Goal: Information Seeking & Learning: Learn about a topic

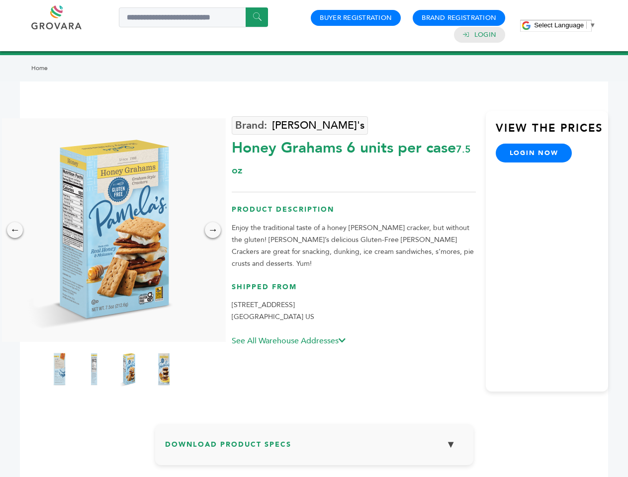
click at [565, 25] on span "Select Language" at bounding box center [559, 24] width 50 height 7
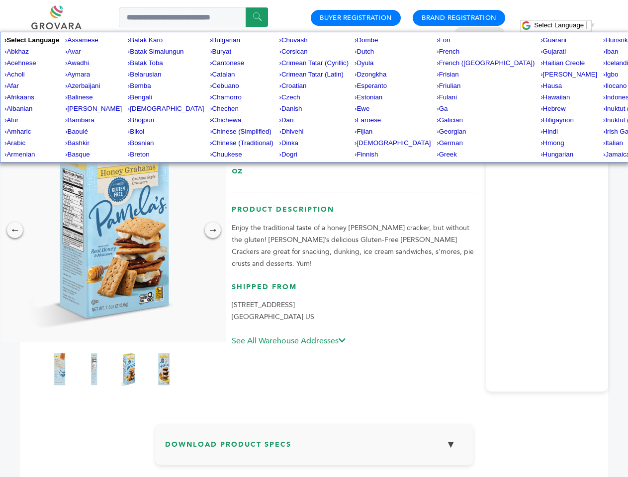
click at [111, 230] on img at bounding box center [112, 230] width 224 height 224
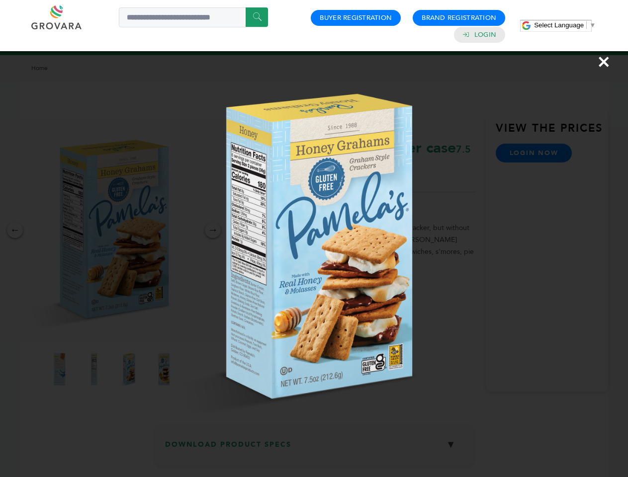
click at [15, 230] on div "×" at bounding box center [314, 238] width 628 height 477
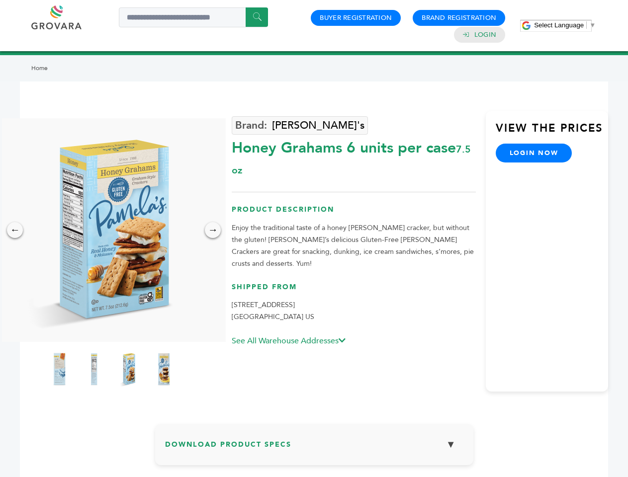
click at [213, 230] on div "→" at bounding box center [213, 230] width 16 height 16
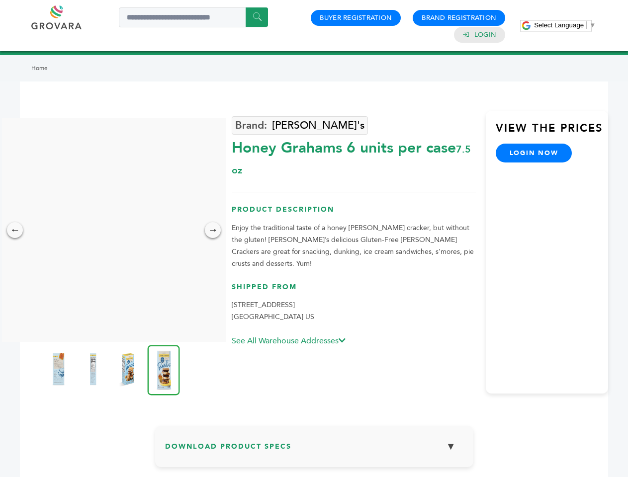
click at [59, 369] on img at bounding box center [58, 370] width 25 height 40
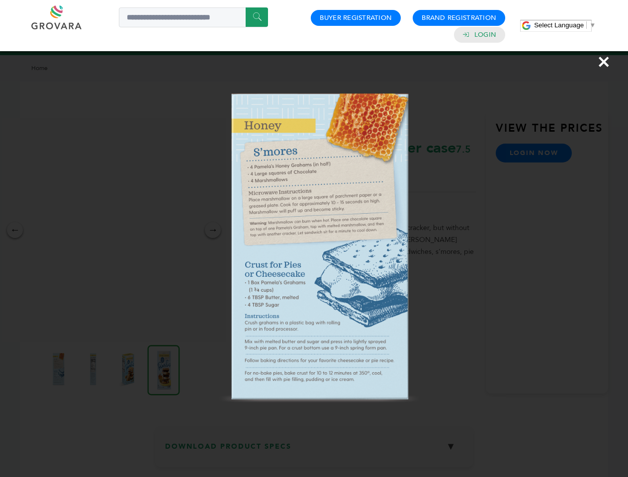
click at [94, 369] on div "×" at bounding box center [314, 238] width 628 height 477
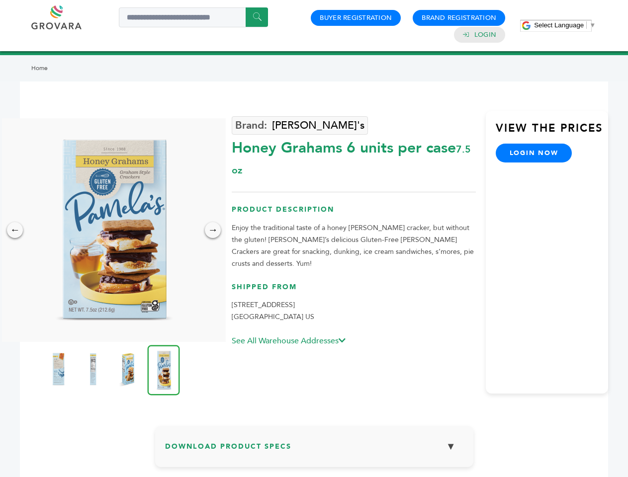
click at [129, 369] on img at bounding box center [127, 370] width 25 height 40
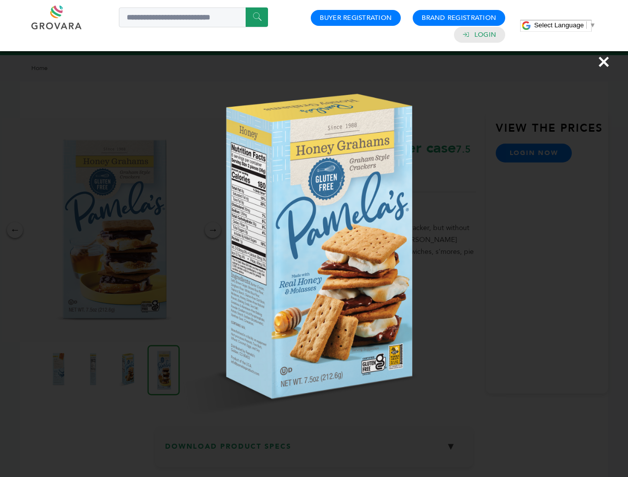
click at [0, 0] on img at bounding box center [0, 0] width 0 height 0
click at [314, 448] on div "×" at bounding box center [314, 238] width 628 height 477
